Goal: Find specific page/section: Find specific page/section

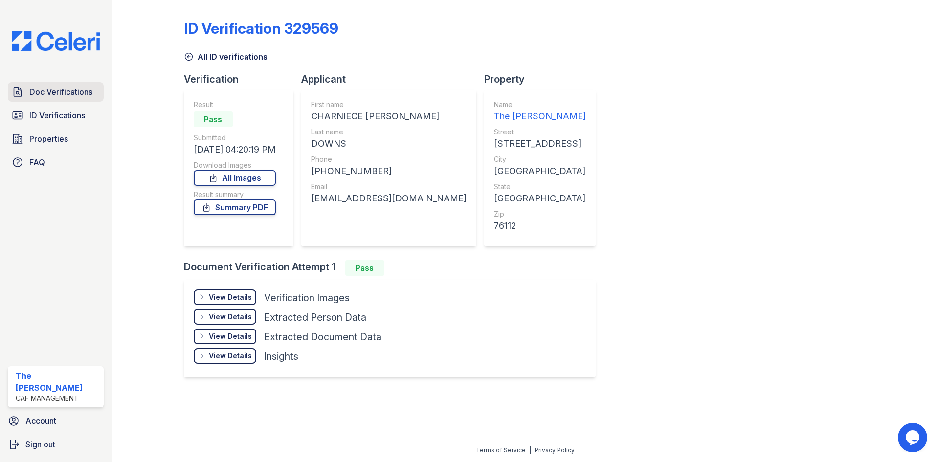
click at [56, 88] on span "Doc Verifications" at bounding box center [60, 92] width 63 height 12
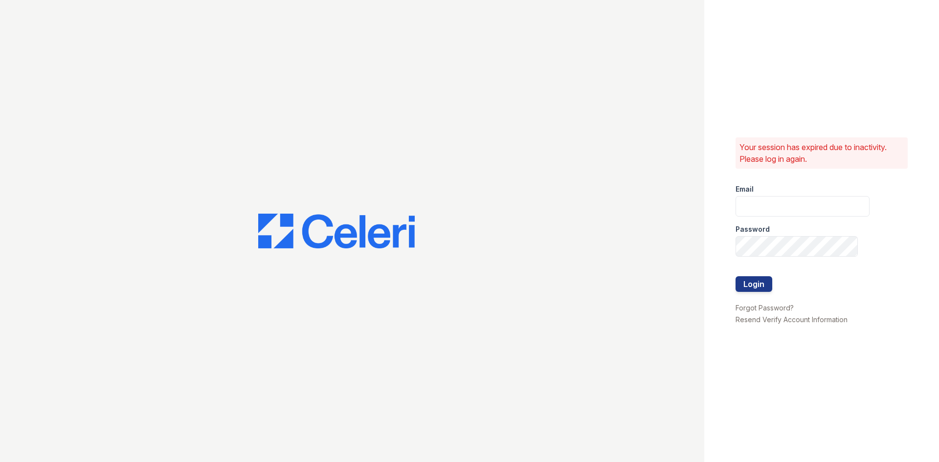
type input "[EMAIL_ADDRESS][DOMAIN_NAME]"
click at [751, 286] on button "Login" at bounding box center [753, 284] width 37 height 16
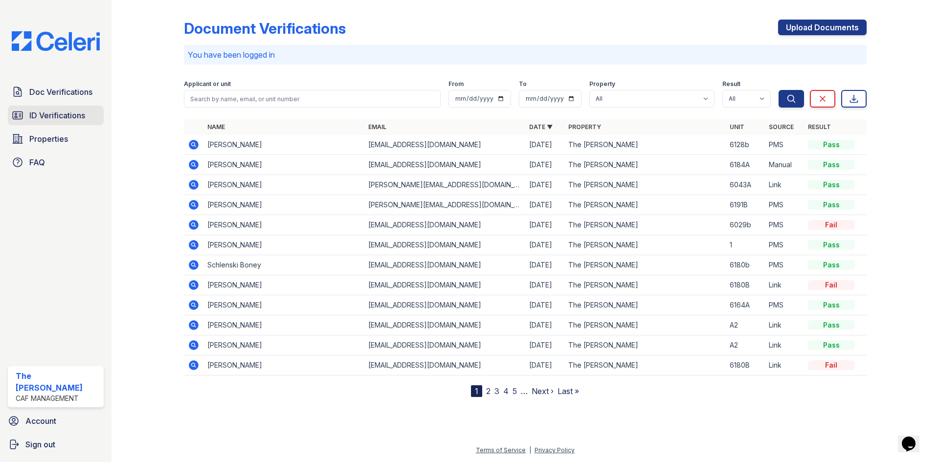
click at [43, 114] on span "ID Verifications" at bounding box center [57, 116] width 56 height 12
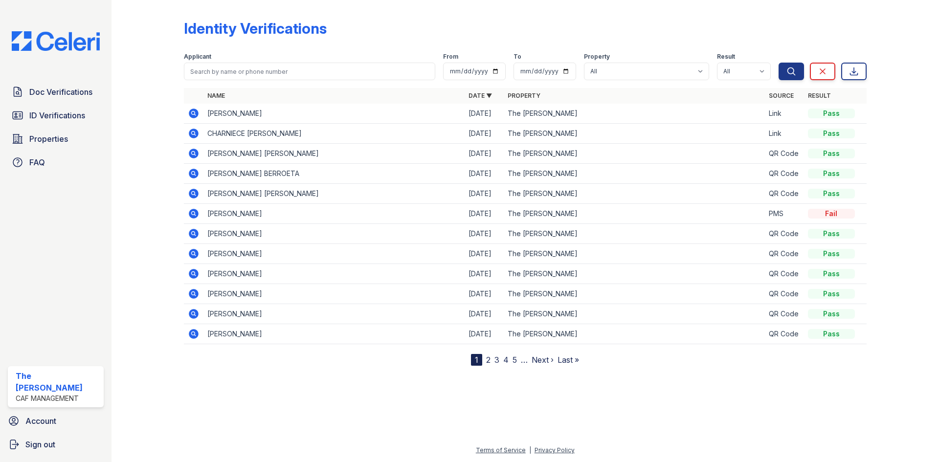
click at [489, 359] on link "2" at bounding box center [488, 360] width 4 height 10
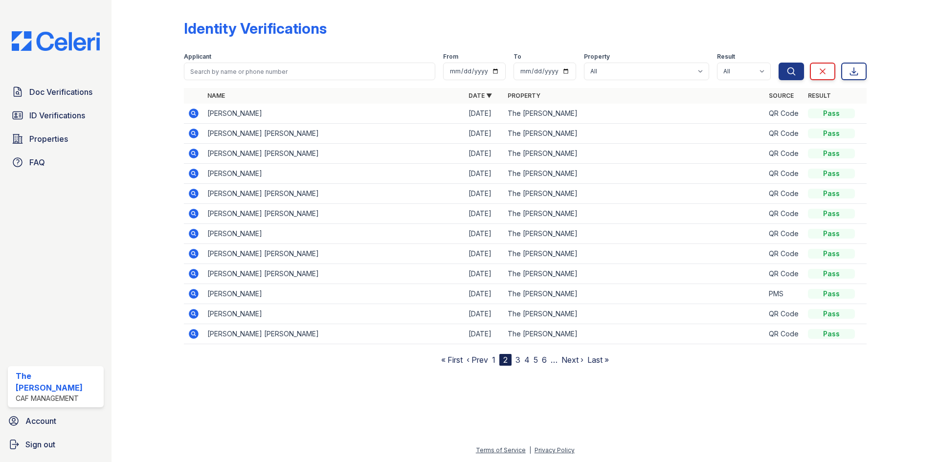
click at [521, 359] on nav "« First ‹ Prev 1 2 3 4 5 6 … Next › Last »" at bounding box center [525, 360] width 168 height 12
click at [518, 359] on link "3" at bounding box center [517, 360] width 5 height 10
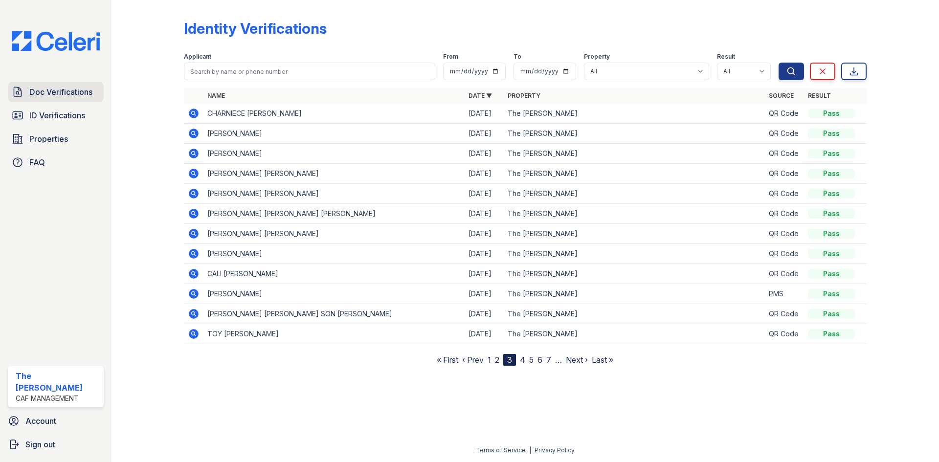
click at [57, 89] on span "Doc Verifications" at bounding box center [60, 92] width 63 height 12
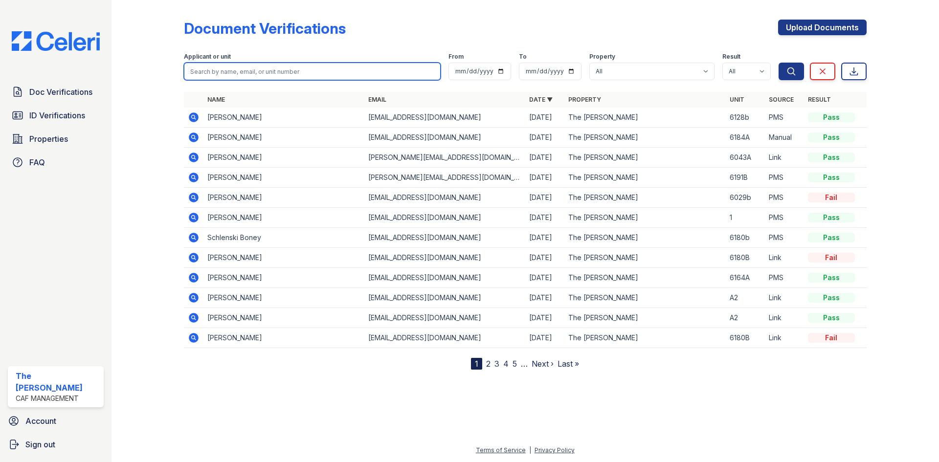
click at [248, 72] on input "search" at bounding box center [312, 72] width 257 height 18
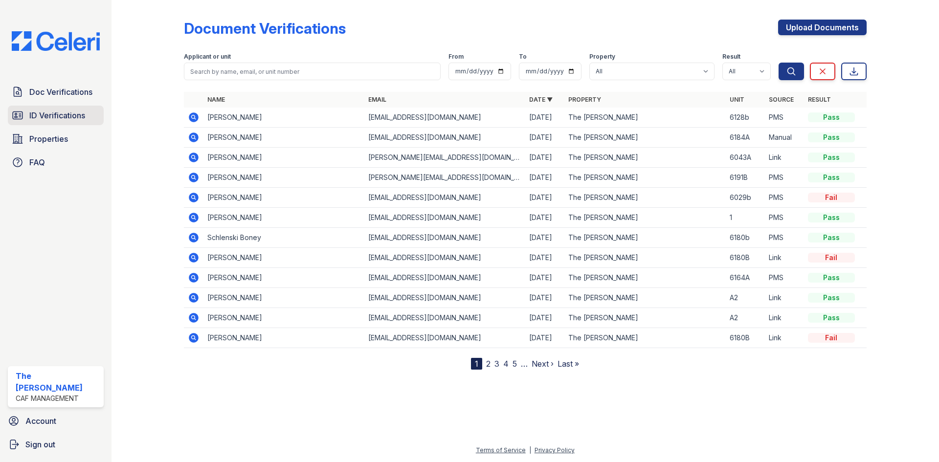
click at [59, 114] on span "ID Verifications" at bounding box center [57, 116] width 56 height 12
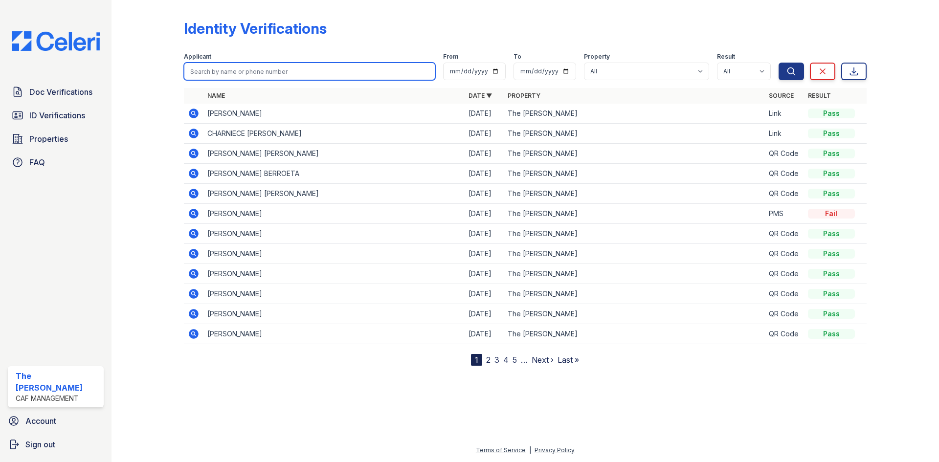
click at [214, 68] on input "search" at bounding box center [309, 72] width 251 height 18
type input "Shawn bell"
click at [778, 63] on button "Search" at bounding box center [790, 72] width 25 height 18
